Goal: Task Accomplishment & Management: Manage account settings

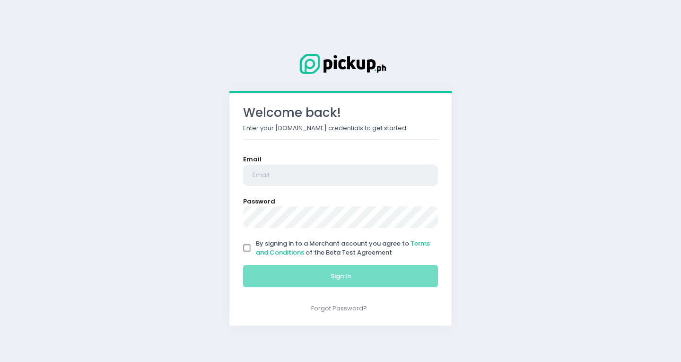
type input "[EMAIL_ADDRESS][PERSON_NAME][DOMAIN_NAME]"
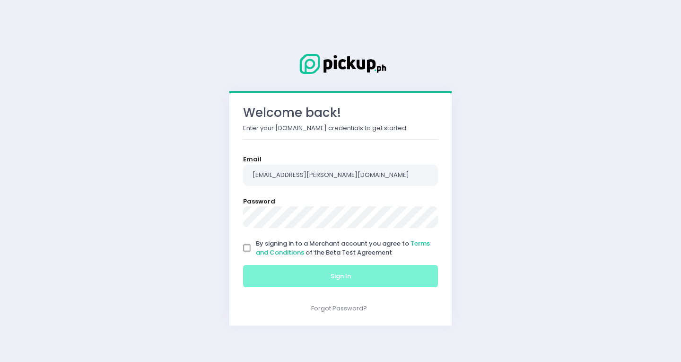
drag, startPoint x: 244, startPoint y: 246, endPoint x: 252, endPoint y: 270, distance: 25.3
click at [244, 247] on input "By signing in to a Merchant account you agree to Terms and Conditions of the Be…" at bounding box center [247, 248] width 18 height 18
checkbox input "true"
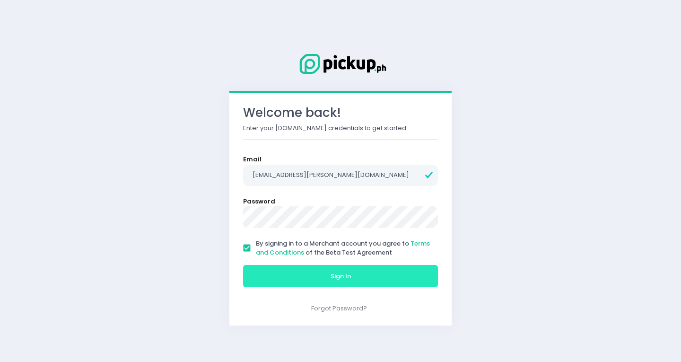
click at [263, 273] on button "Sign In" at bounding box center [340, 276] width 195 height 23
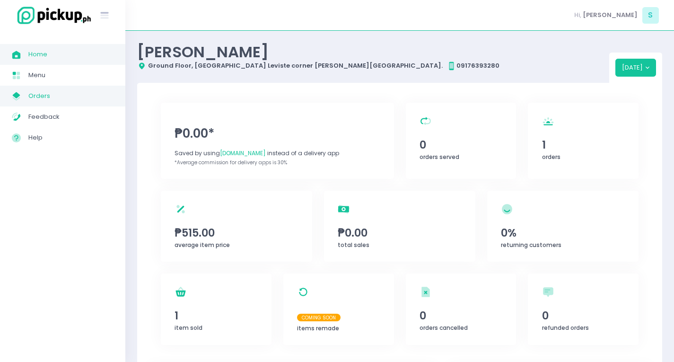
click at [49, 95] on span "Orders" at bounding box center [70, 96] width 85 height 12
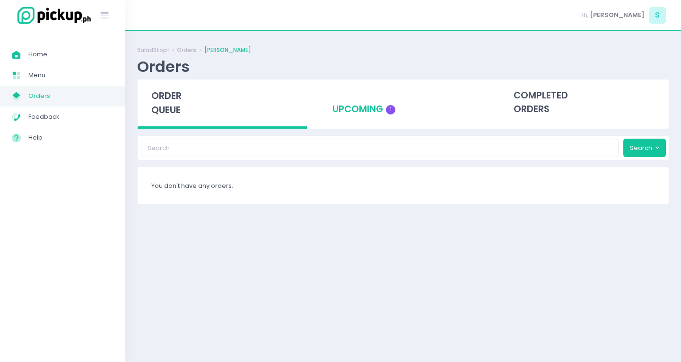
click at [354, 107] on div "upcoming 1" at bounding box center [403, 102] width 169 height 46
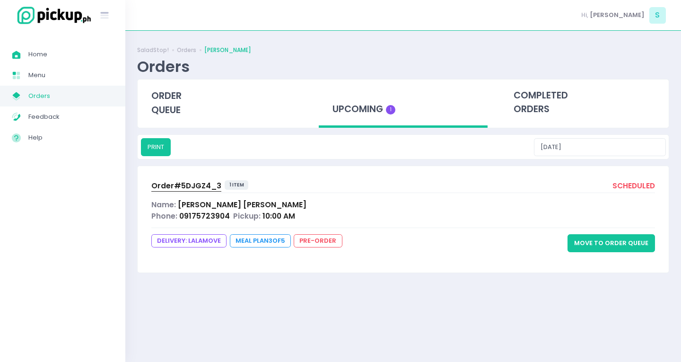
click at [617, 239] on button "Move to Order Queue" at bounding box center [612, 243] width 88 height 18
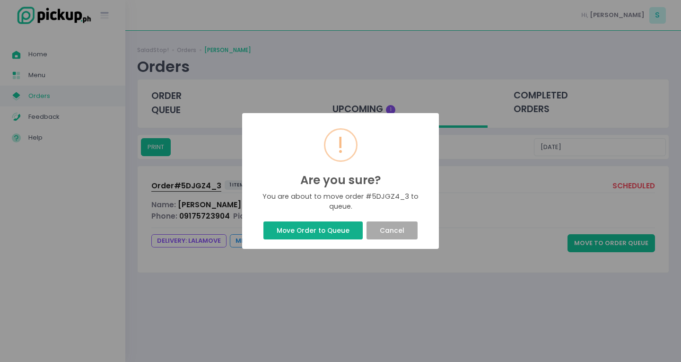
click at [319, 232] on button "Move Order to Queue" at bounding box center [313, 230] width 99 height 18
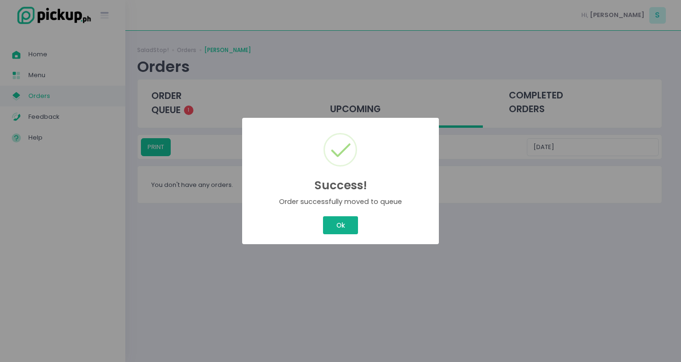
click at [335, 221] on button "Ok" at bounding box center [340, 225] width 35 height 18
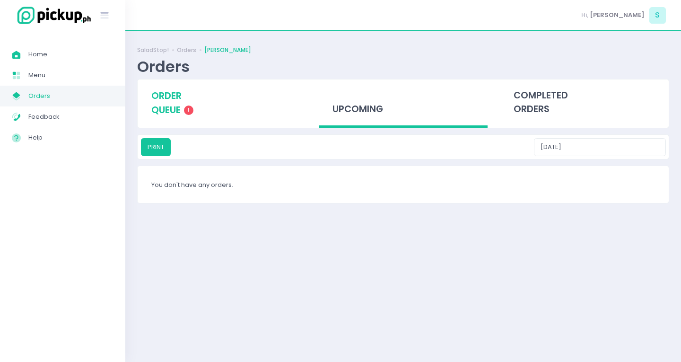
click at [169, 107] on span "order queue" at bounding box center [166, 102] width 30 height 27
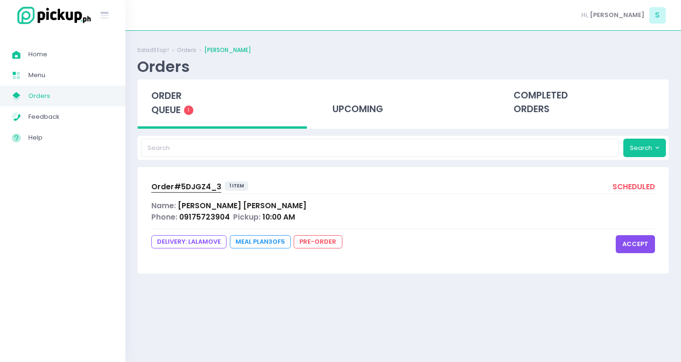
click at [634, 247] on button "accept" at bounding box center [635, 244] width 39 height 18
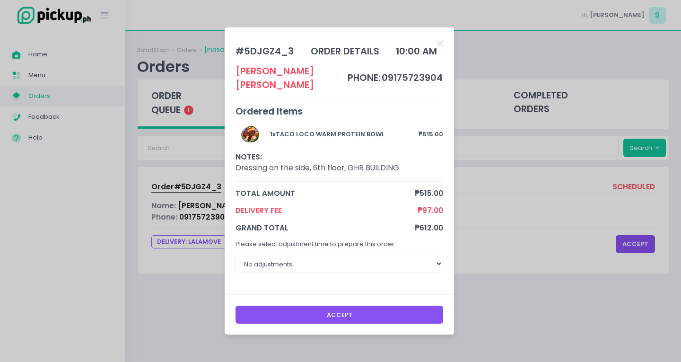
click at [288, 306] on button "Accept" at bounding box center [340, 315] width 208 height 18
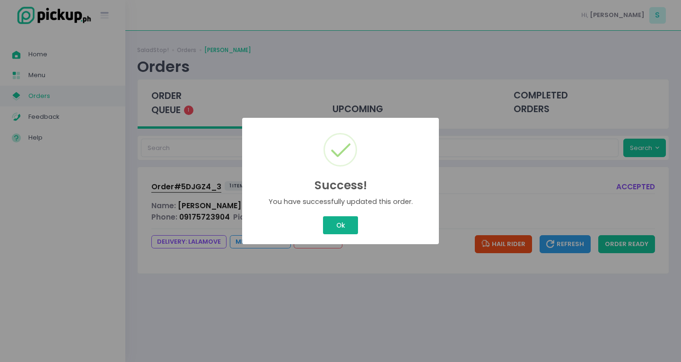
click at [343, 220] on div "Success! × You have successfully updated this order. Ok Cancel" at bounding box center [340, 181] width 681 height 362
